Goal: Information Seeking & Learning: Learn about a topic

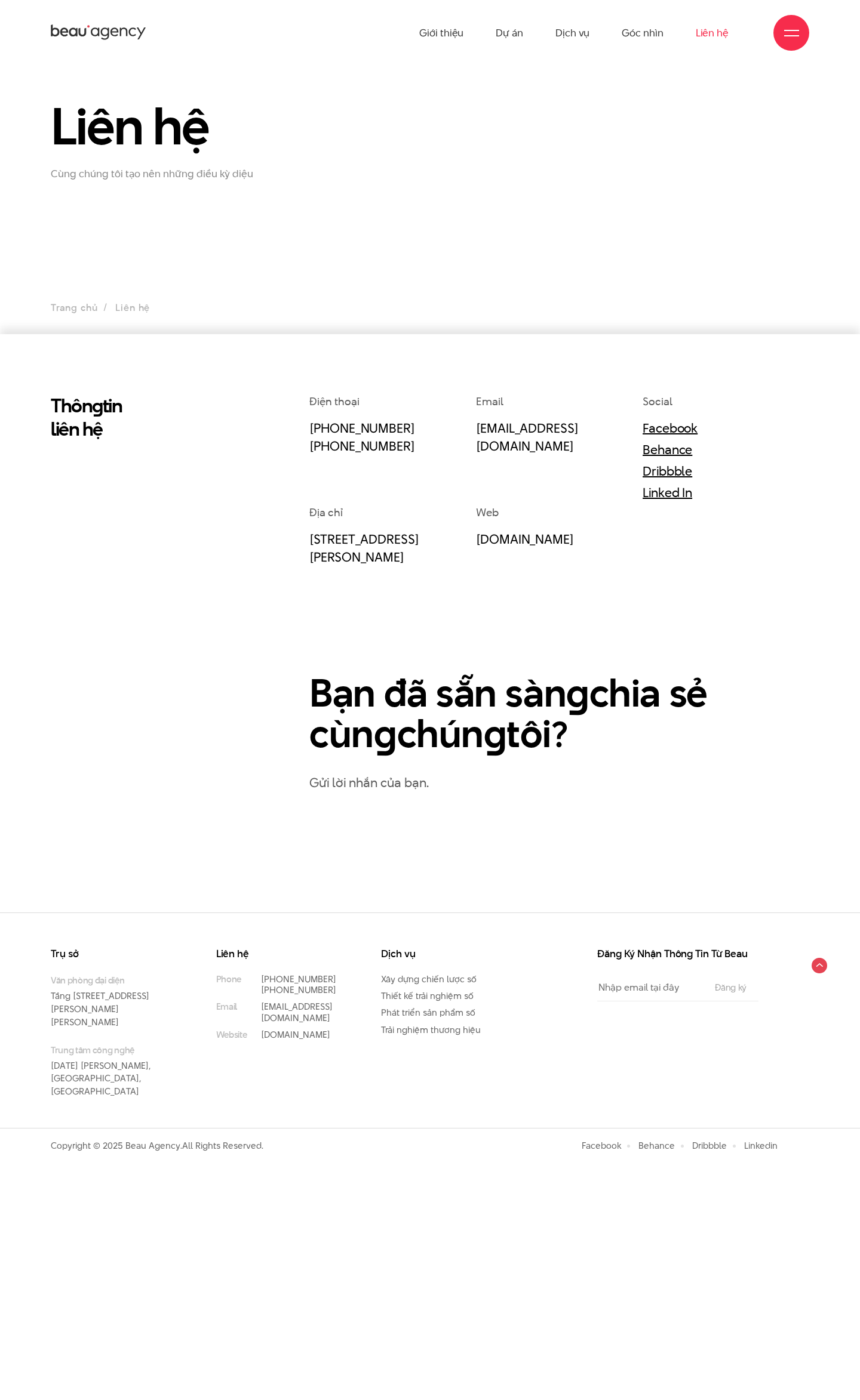
click at [102, 30] on icon at bounding box center [98, 32] width 96 height 18
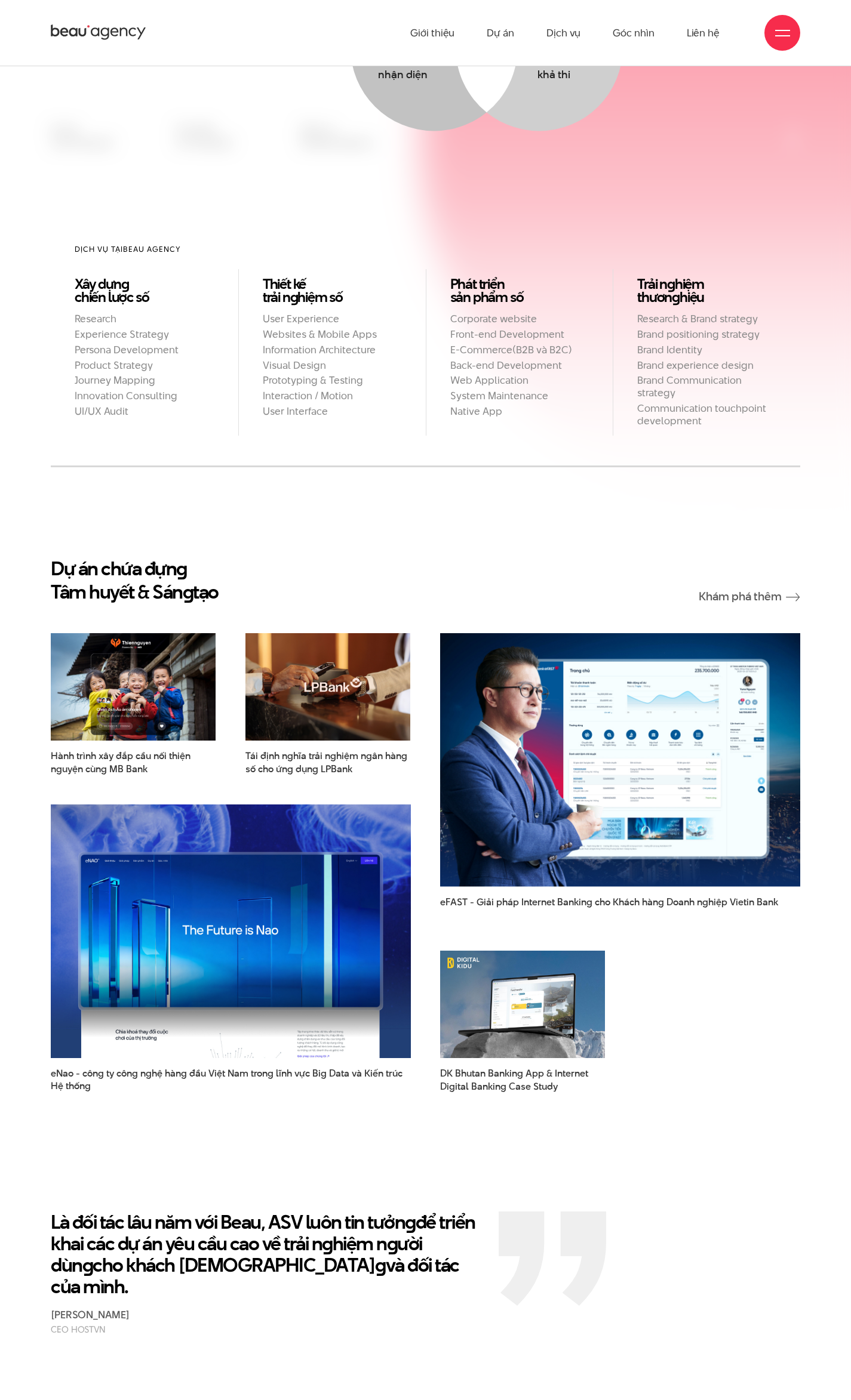
scroll to position [1507, 0]
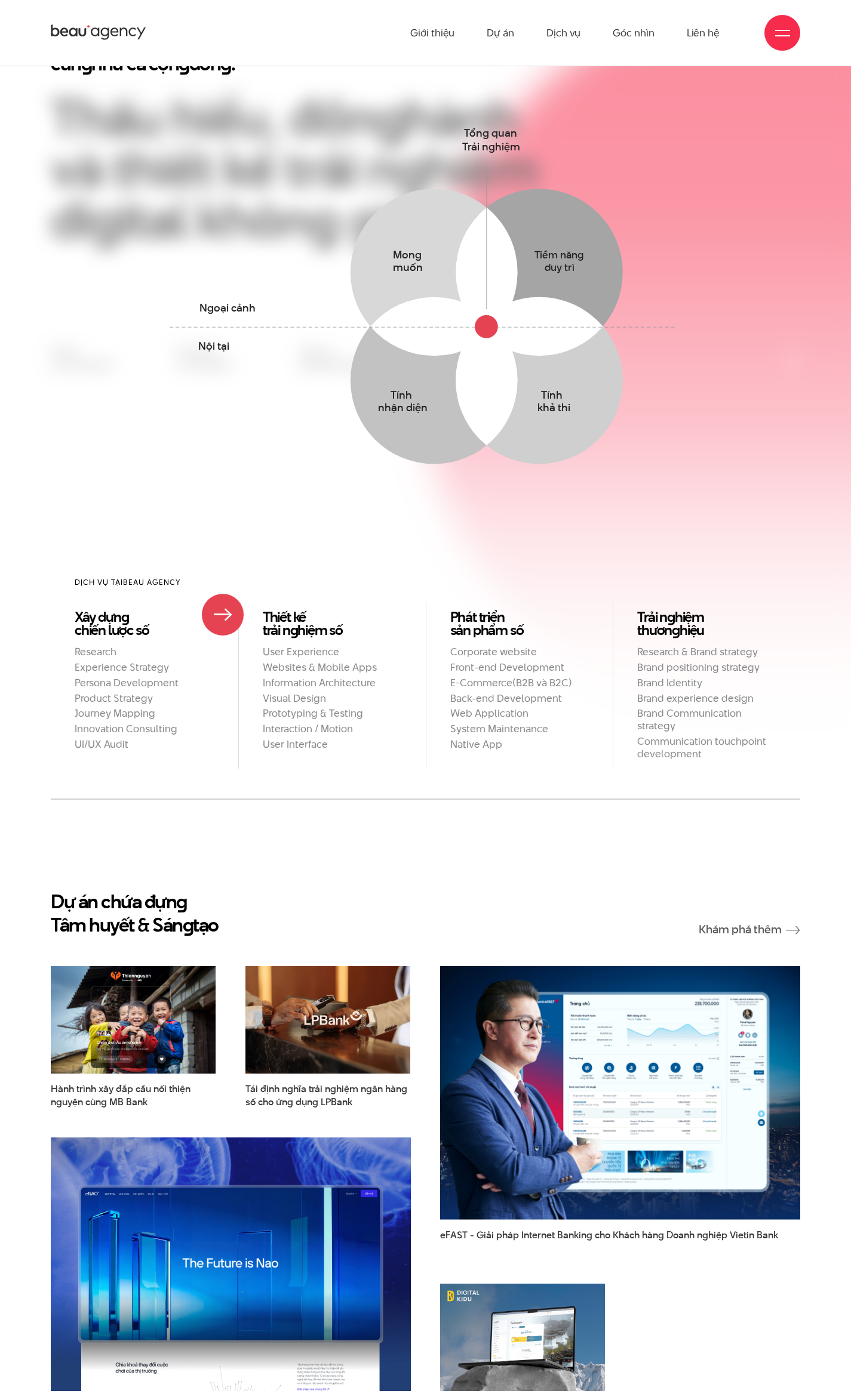
click at [223, 615] on li "Xây dựn g chiến lược số Research Experience Strategy Persona Development Produc…" at bounding box center [145, 685] width 188 height 166
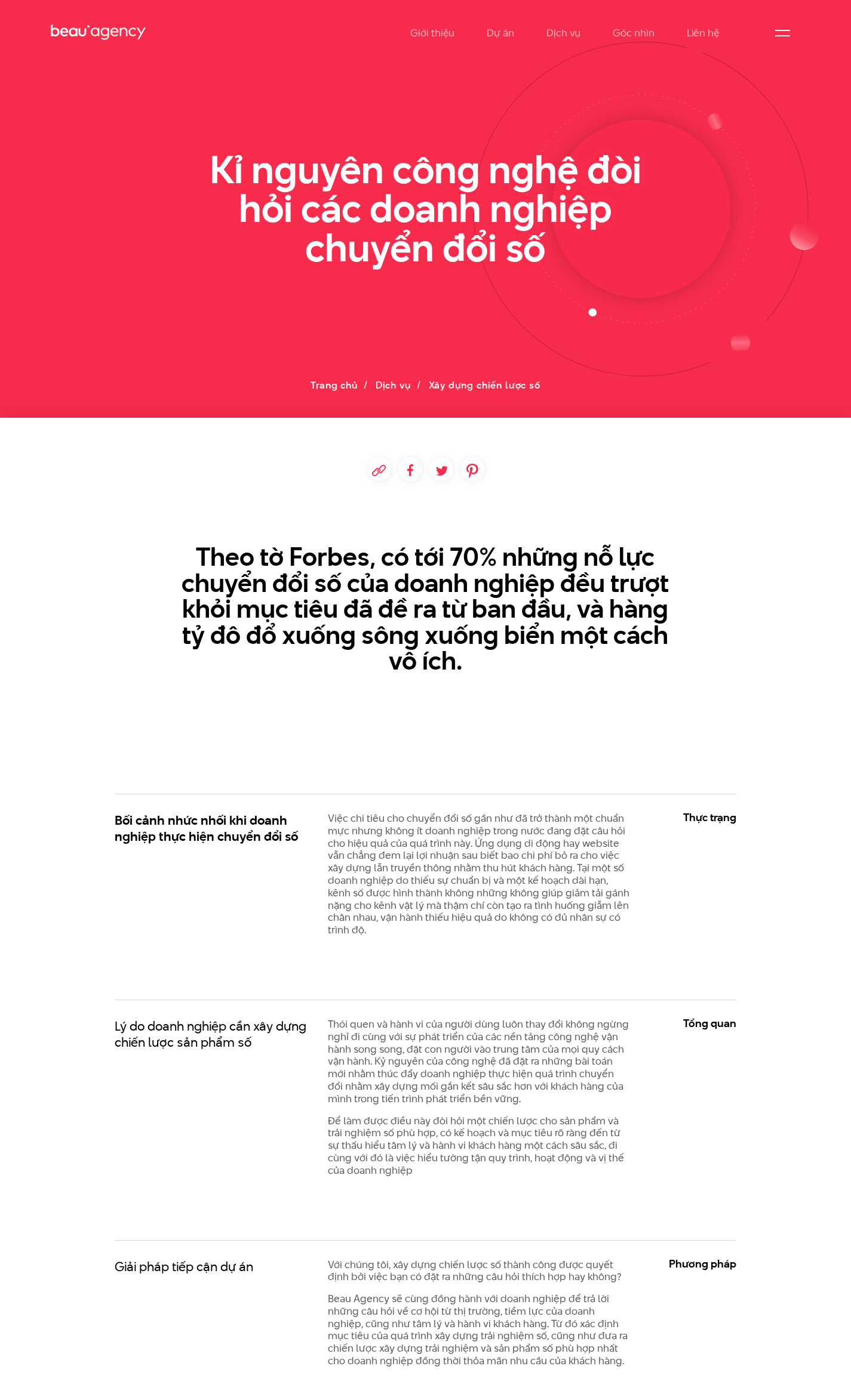
scroll to position [269, 0]
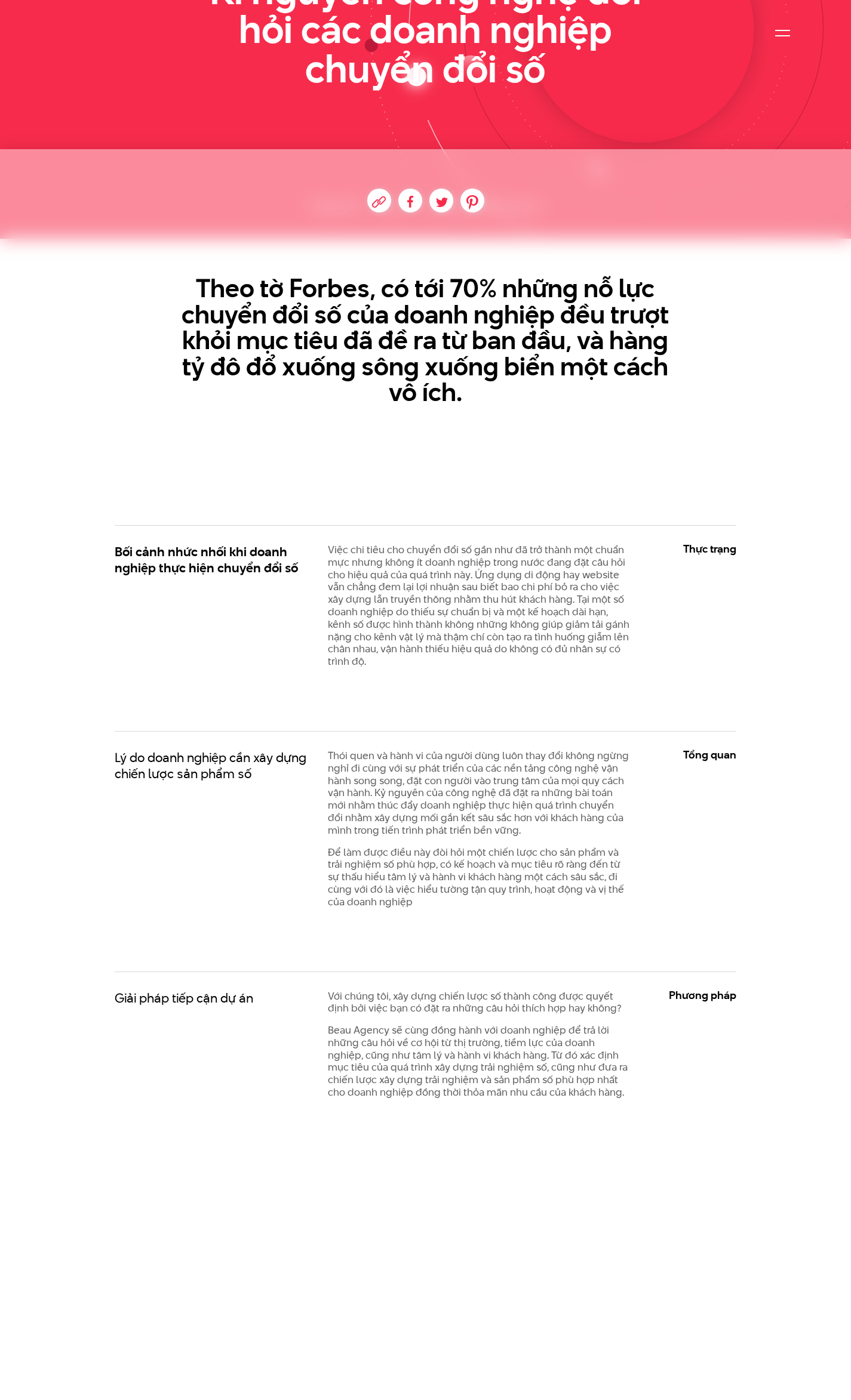
click at [501, 606] on p "Việc chi tiêu cho chuyển đổi số gần như đã trở thành một chuẩn mực nhưng không …" at bounding box center [478, 606] width 301 height 124
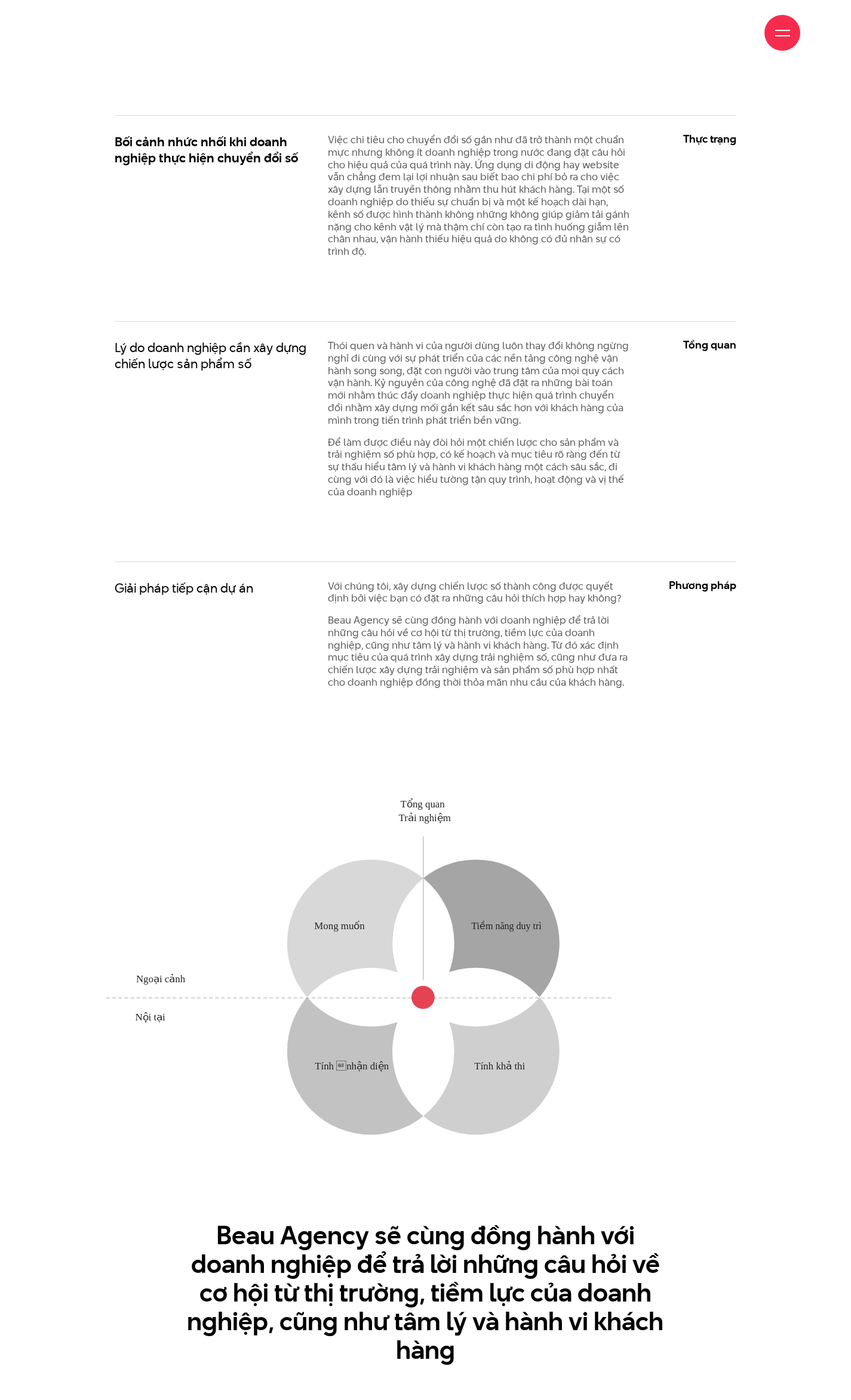
scroll to position [0, 0]
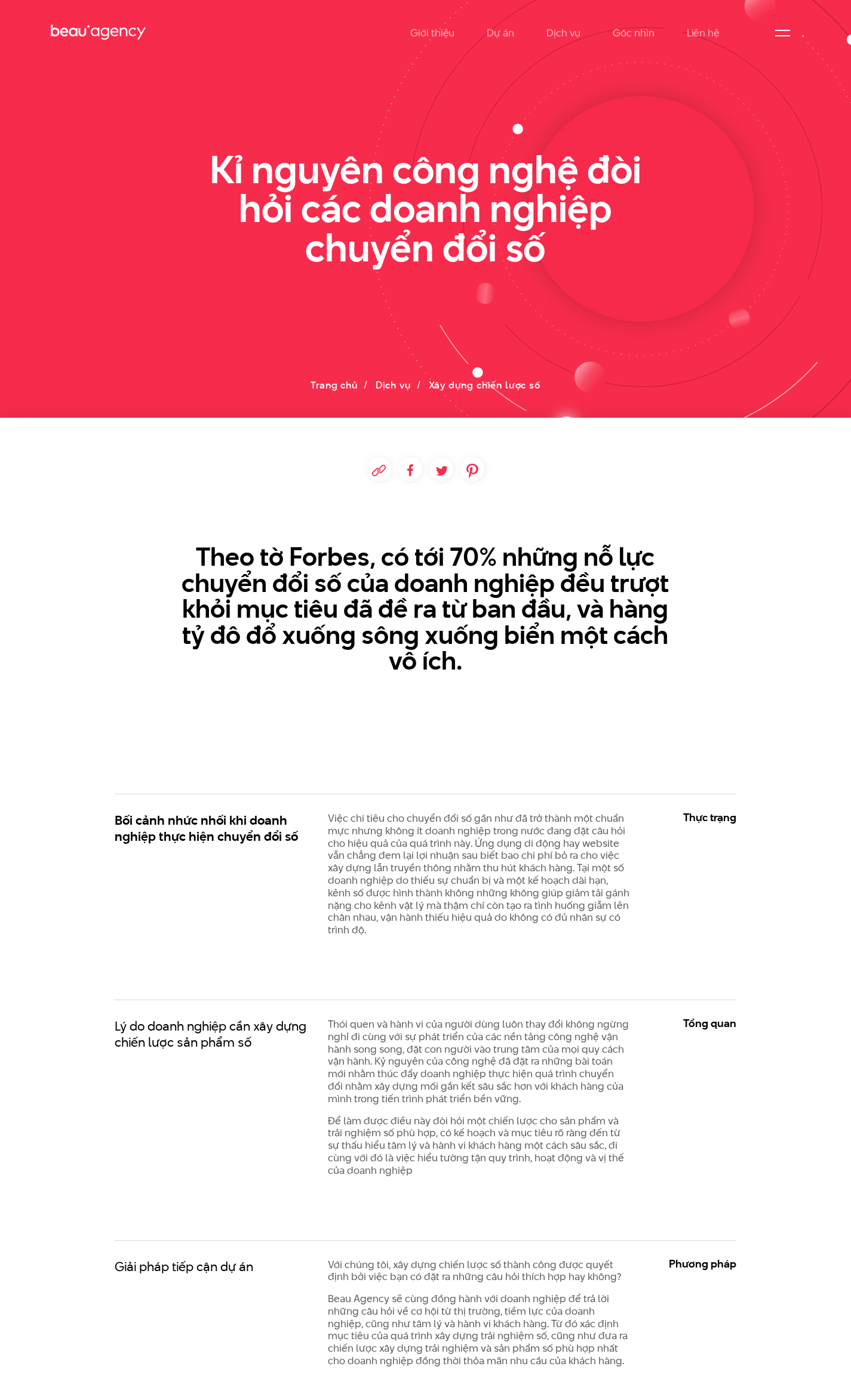
click at [110, 28] on icon at bounding box center [98, 32] width 96 height 18
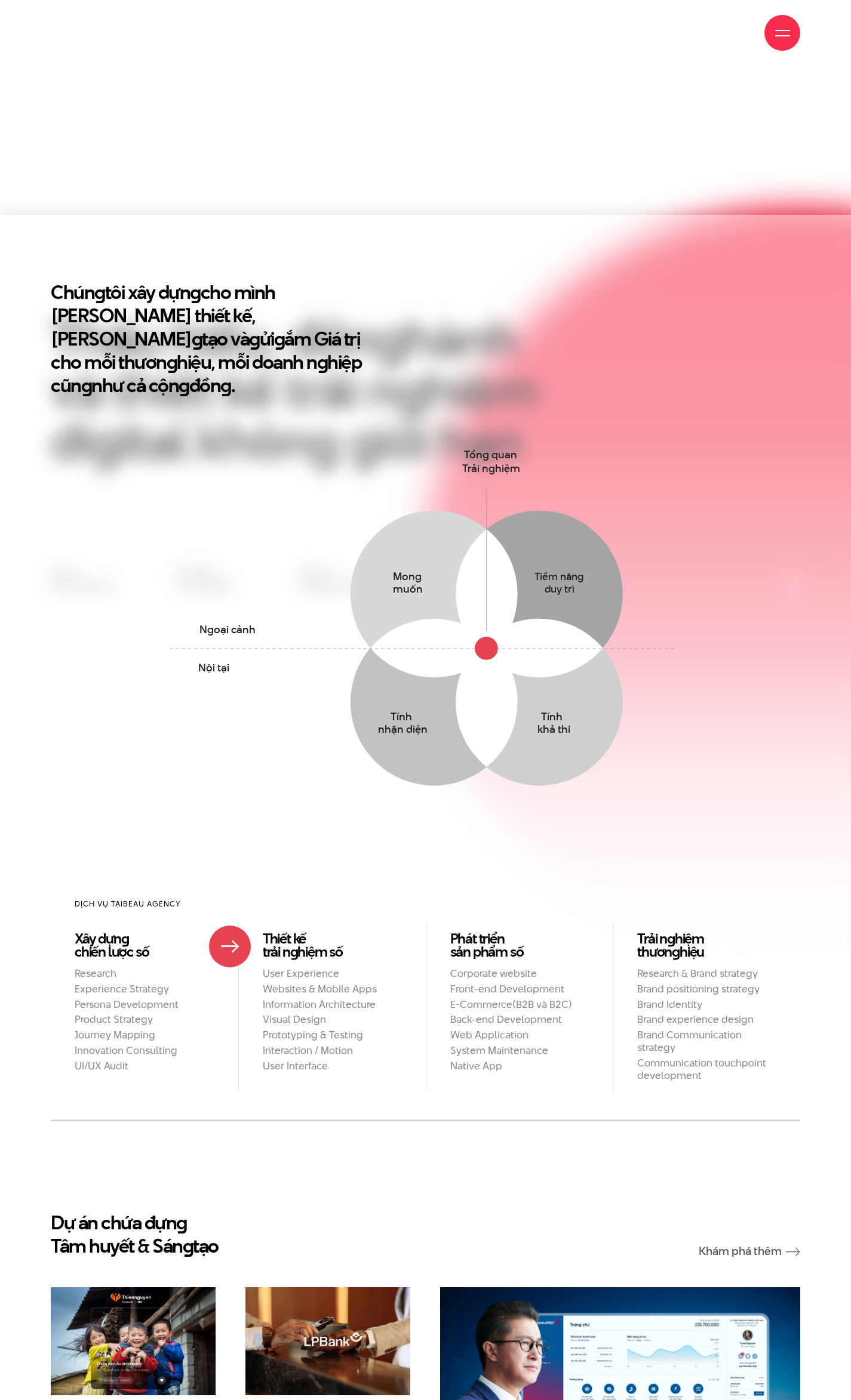
scroll to position [1213, 0]
